Goal: Information Seeking & Learning: Learn about a topic

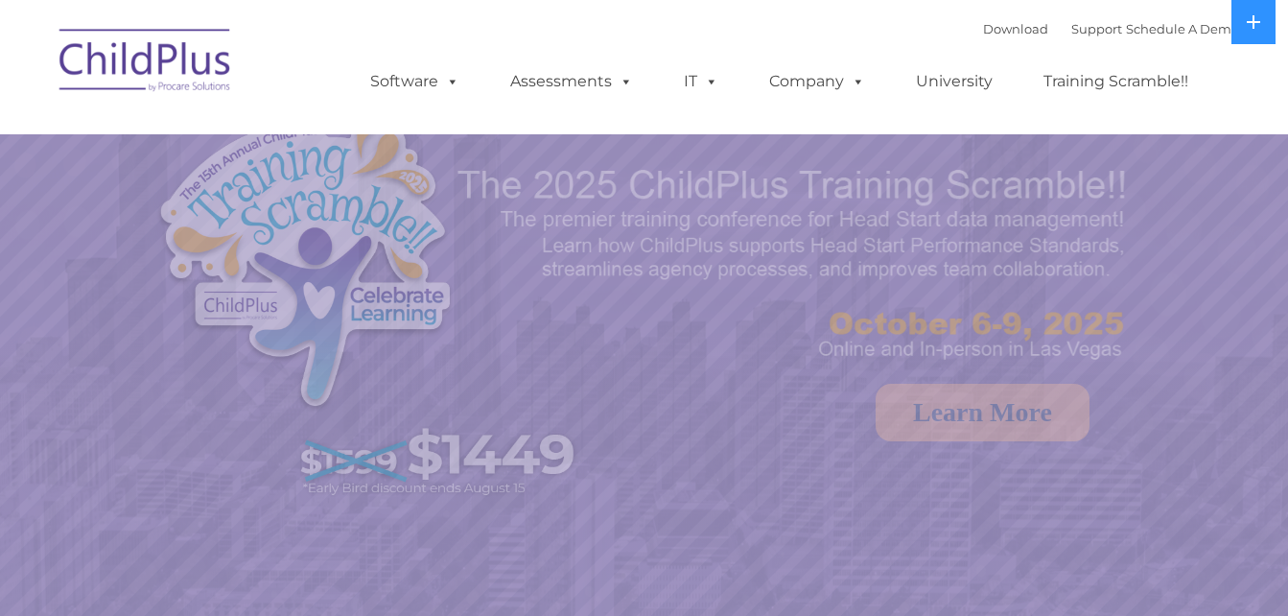
select select "MEDIUM"
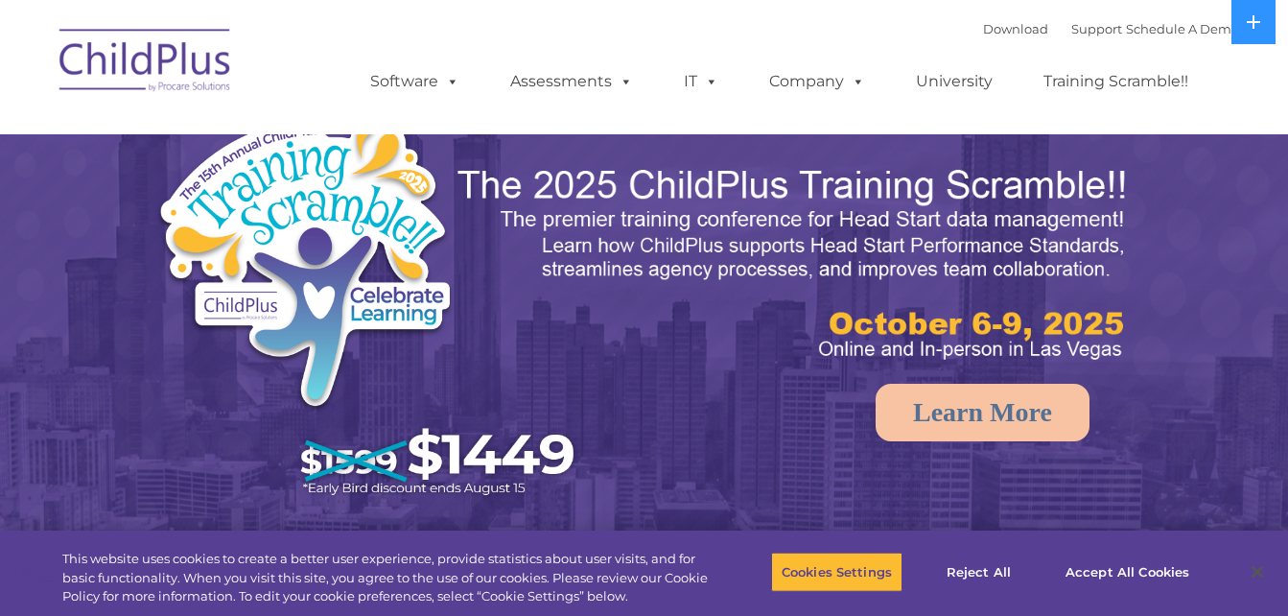
select select "MEDIUM"
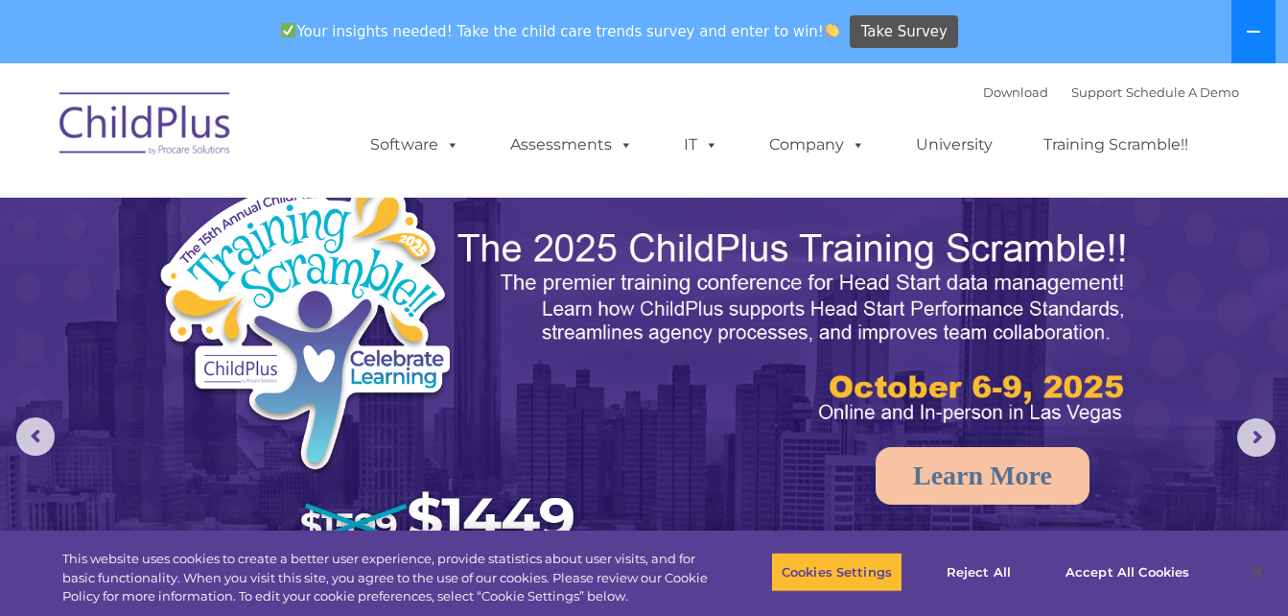
click at [1252, 27] on icon at bounding box center [1253, 31] width 15 height 15
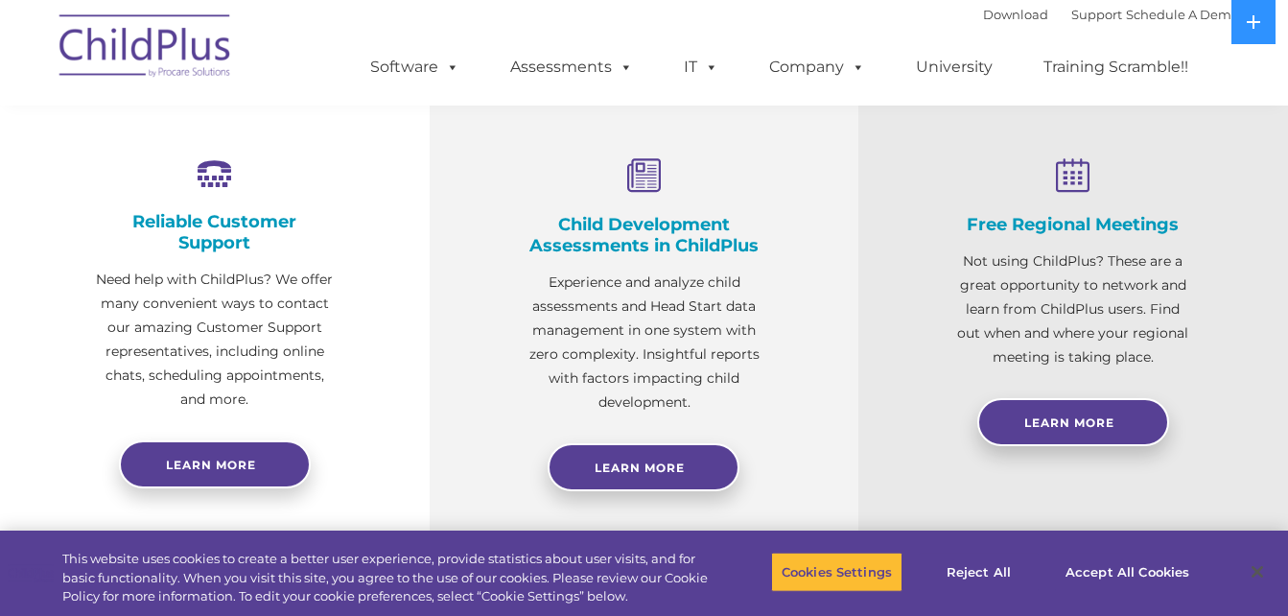
scroll to position [732, 0]
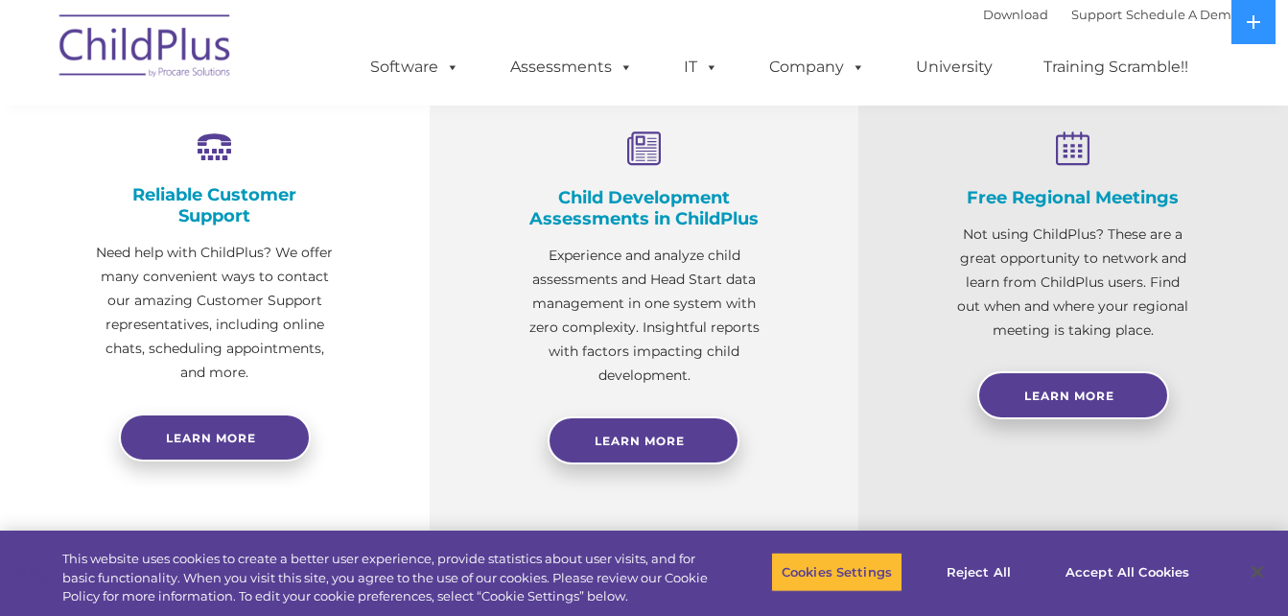
click at [577, 372] on p "Experience and analyze child assessments and Head Start data management in one …" at bounding box center [645, 316] width 238 height 144
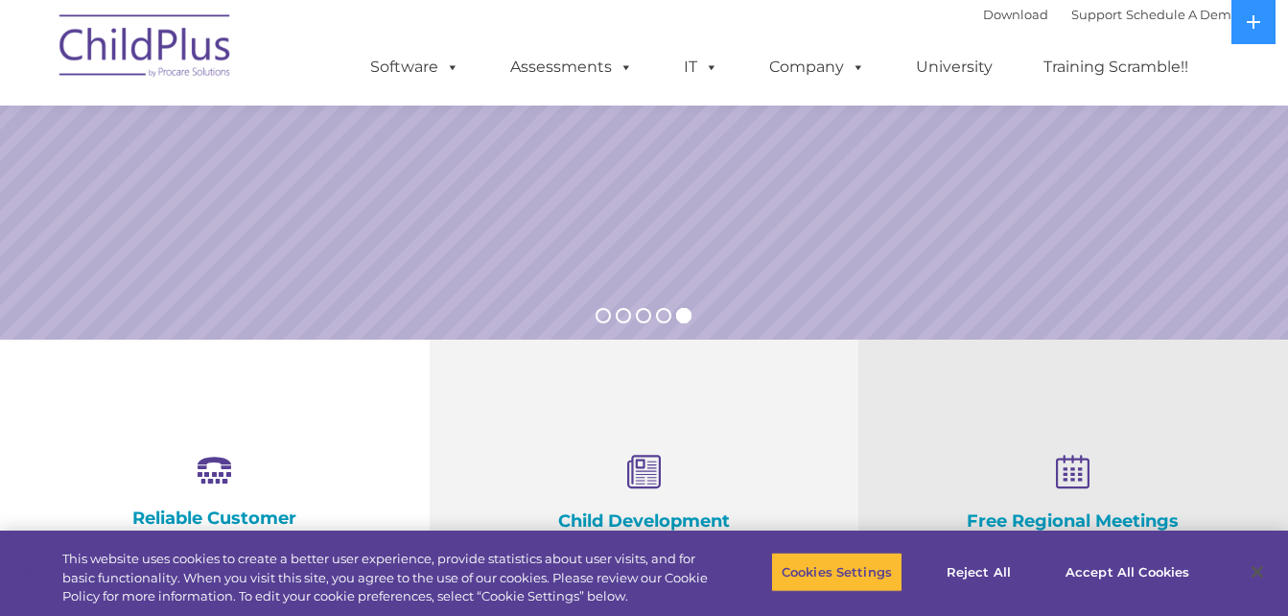
scroll to position [0, 0]
